Goal: Task Accomplishment & Management: Use online tool/utility

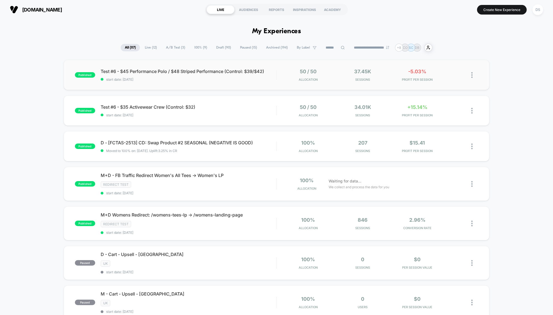
click at [167, 83] on div "published Test #6 - $45 Performance Polo / $48 Striped Performance (Control: $3…" at bounding box center [277, 75] width 426 height 30
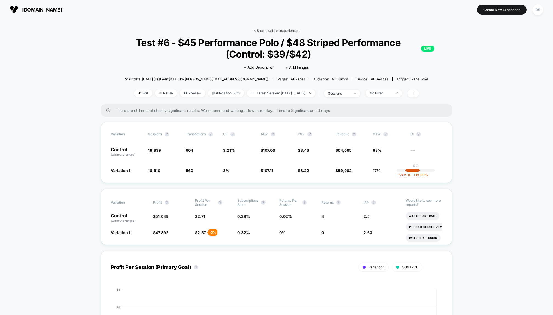
click at [282, 29] on link "< Back to all live experiences" at bounding box center [277, 31] width 46 height 4
